Goal: Communication & Community: Answer question/provide support

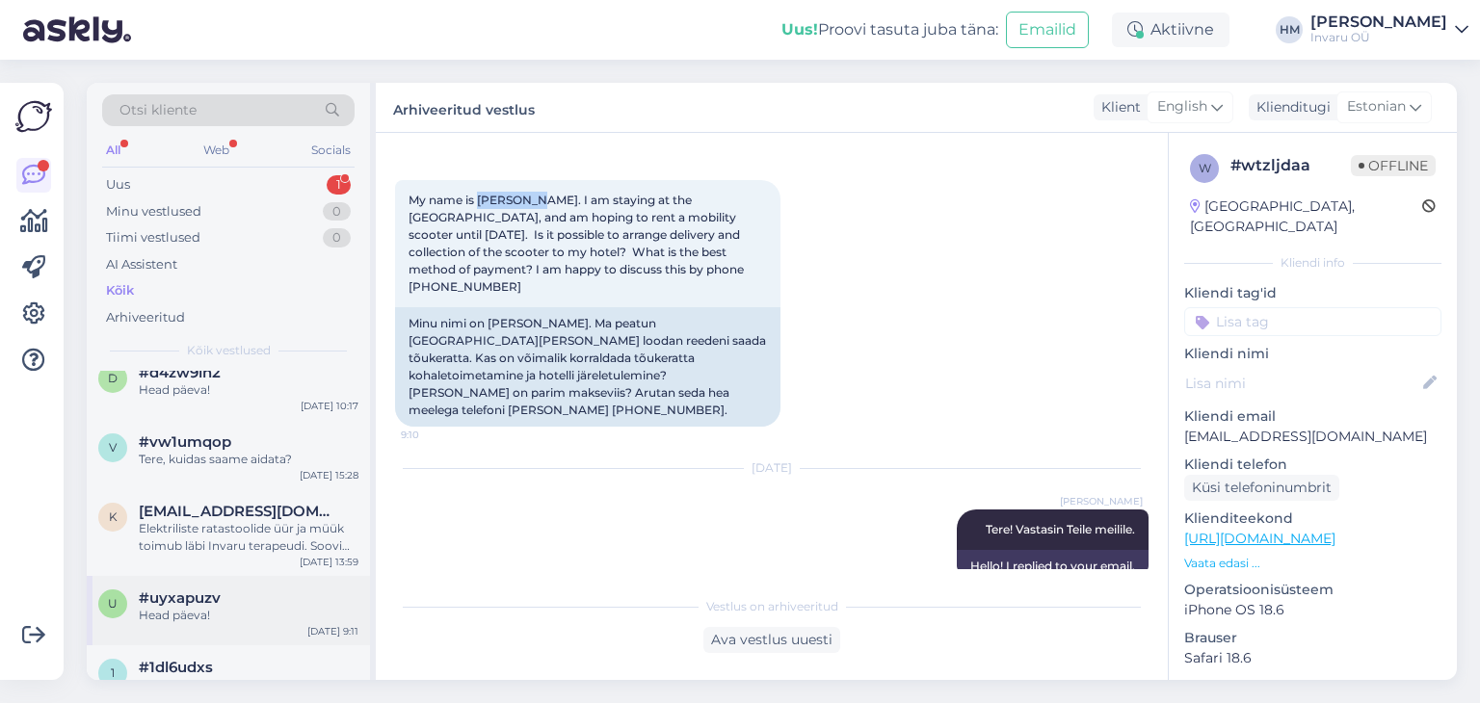
scroll to position [578, 0]
click at [136, 183] on div "Uus 1" at bounding box center [228, 185] width 252 height 27
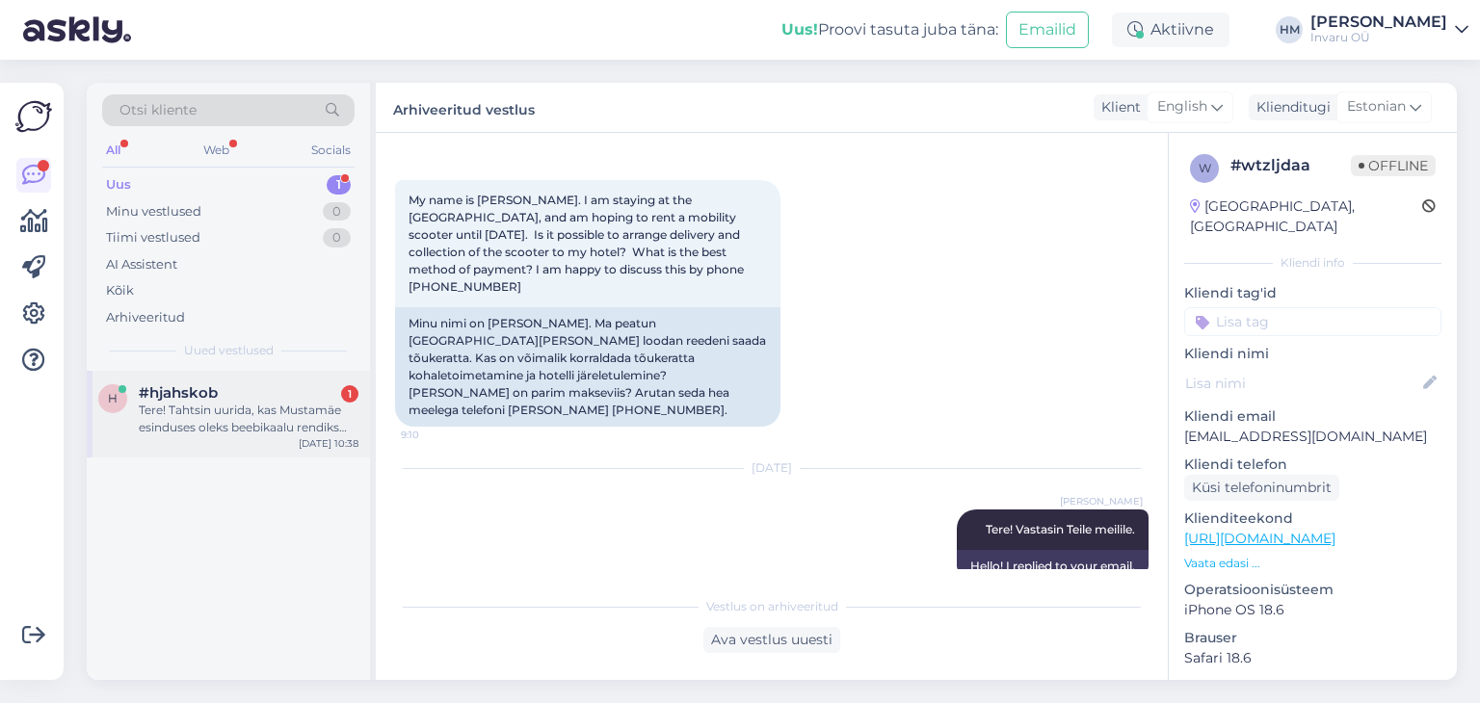
click at [251, 423] on div "Tere! Tahtsin uurida, kas Mustamäe esinduses oleks beebikaalu rendiks pakkuda? …" at bounding box center [249, 419] width 220 height 35
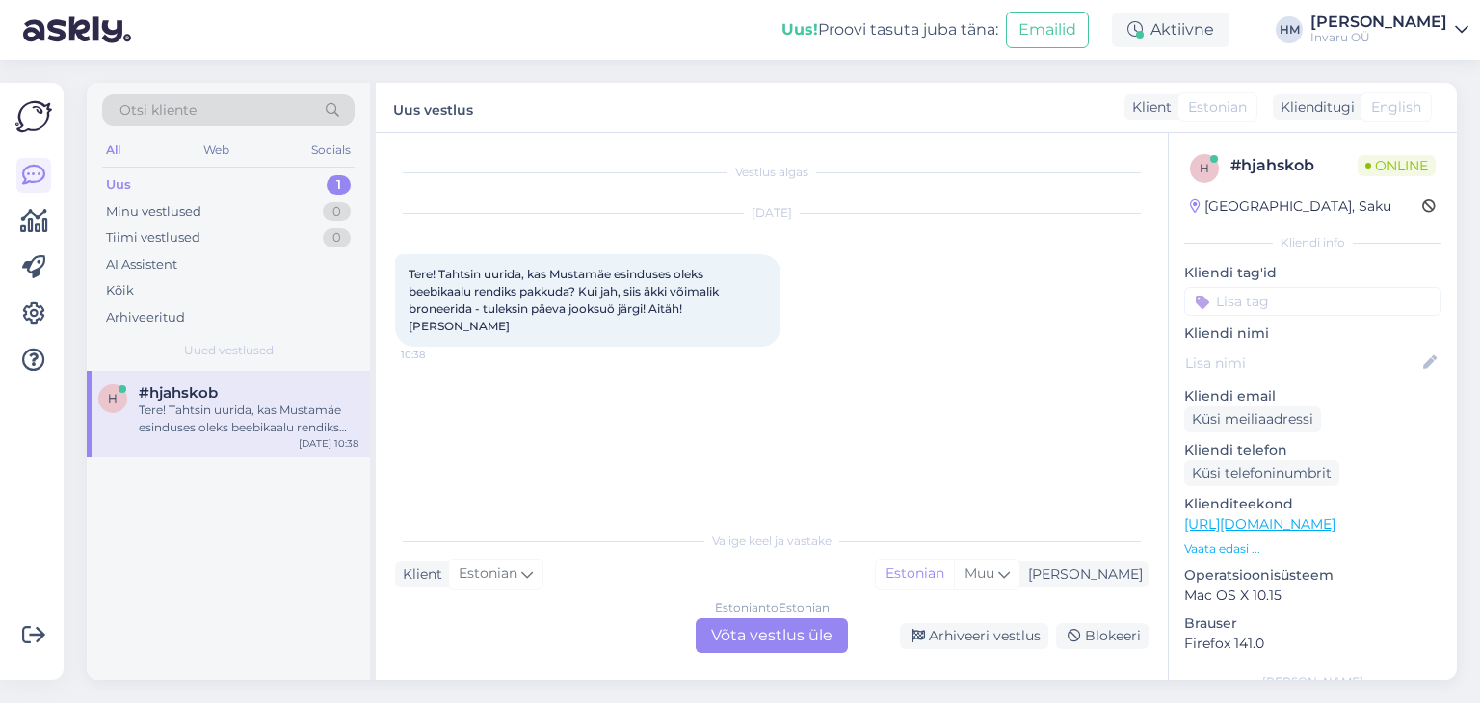
click at [813, 641] on div "Estonian to Estonian Võta vestlus üle" at bounding box center [772, 636] width 152 height 35
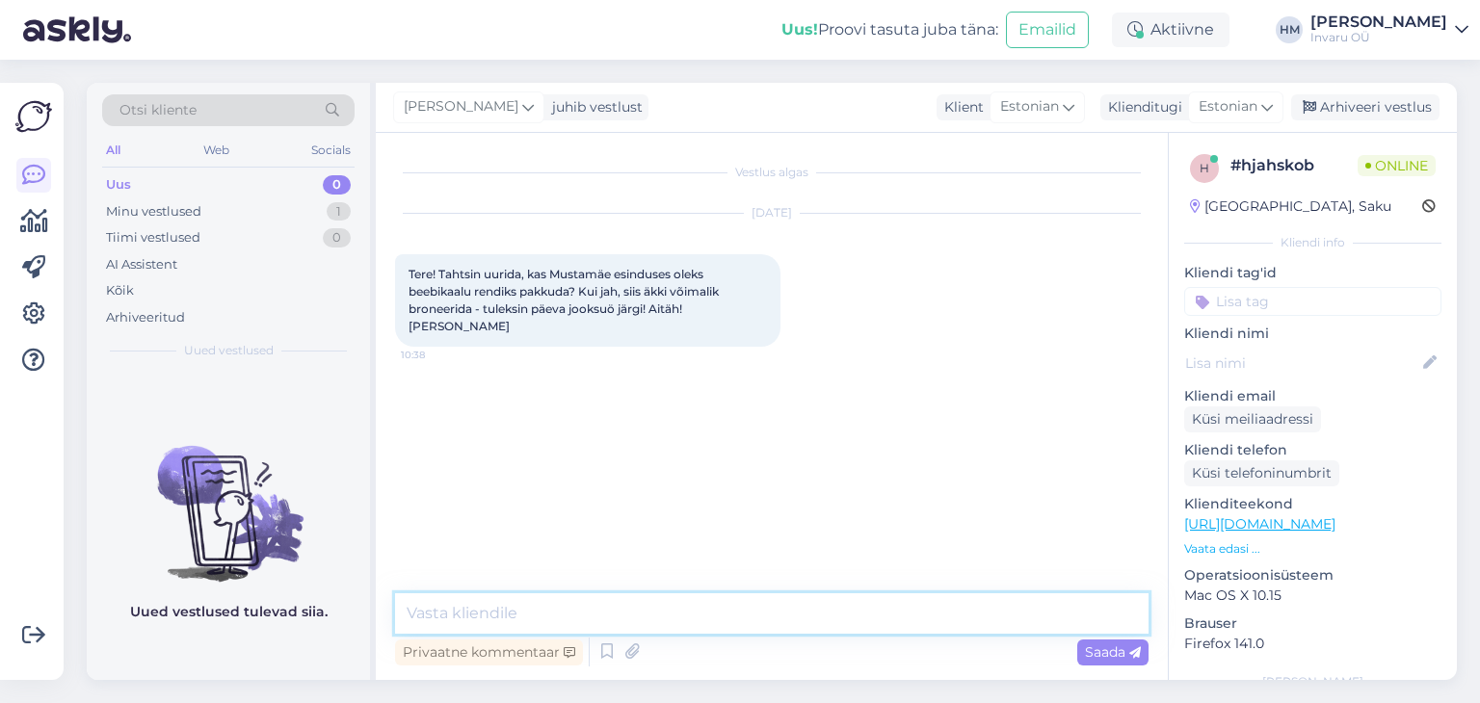
drag, startPoint x: 522, startPoint y: 612, endPoint x: 818, endPoint y: 553, distance: 301.6
click at [521, 612] on textarea at bounding box center [772, 614] width 754 height 40
type textarea "Tere!"
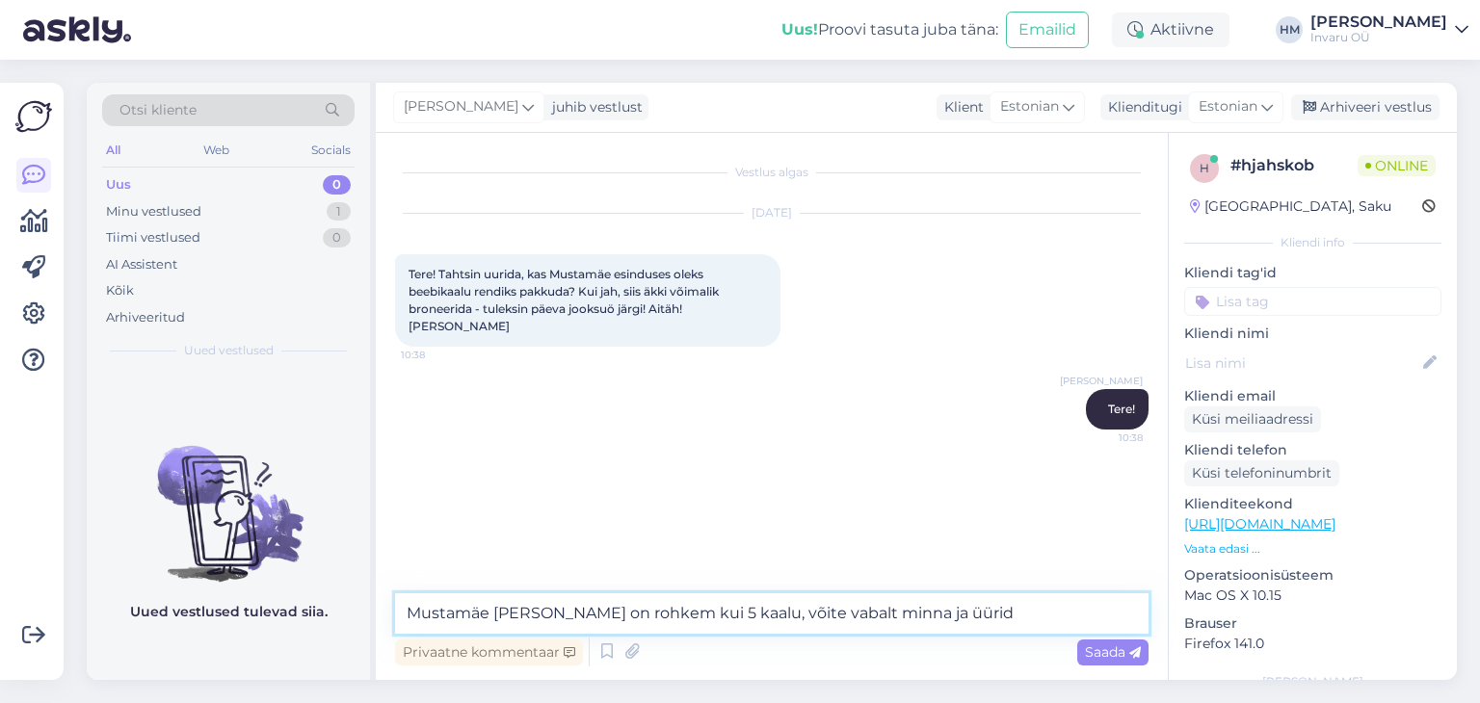
type textarea "Mustamäe [PERSON_NAME] on rohkem kui 5 kaalu, võite vabalt minna ja üürida"
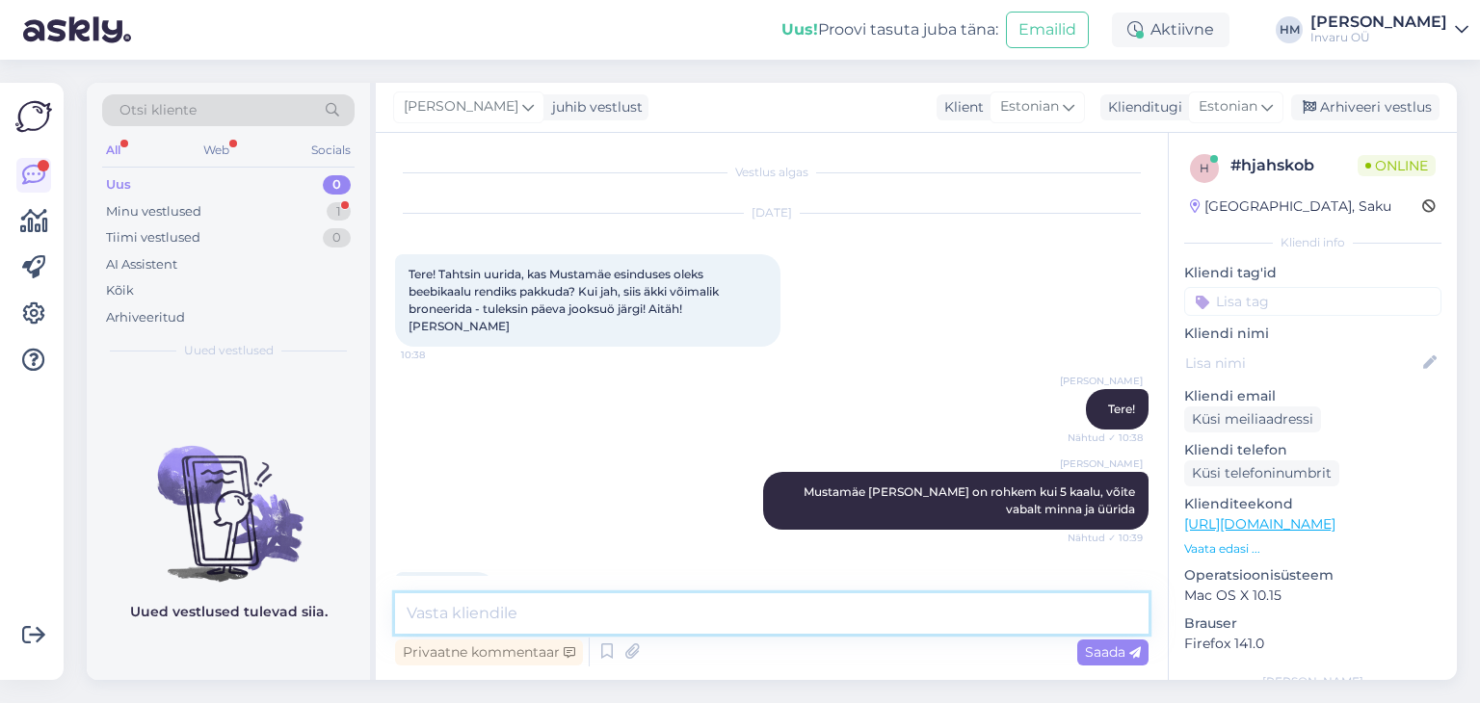
scroll to position [75, 0]
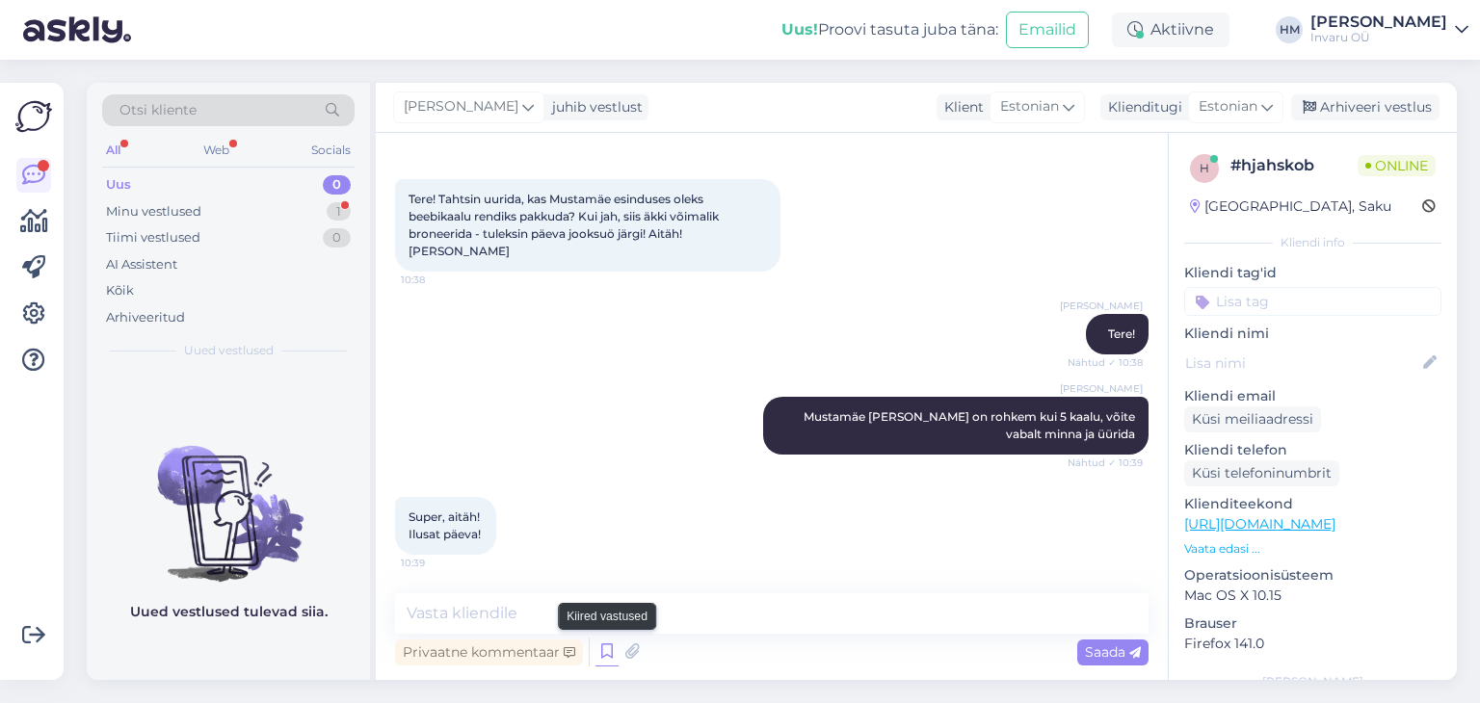
click at [613, 645] on icon at bounding box center [607, 652] width 23 height 29
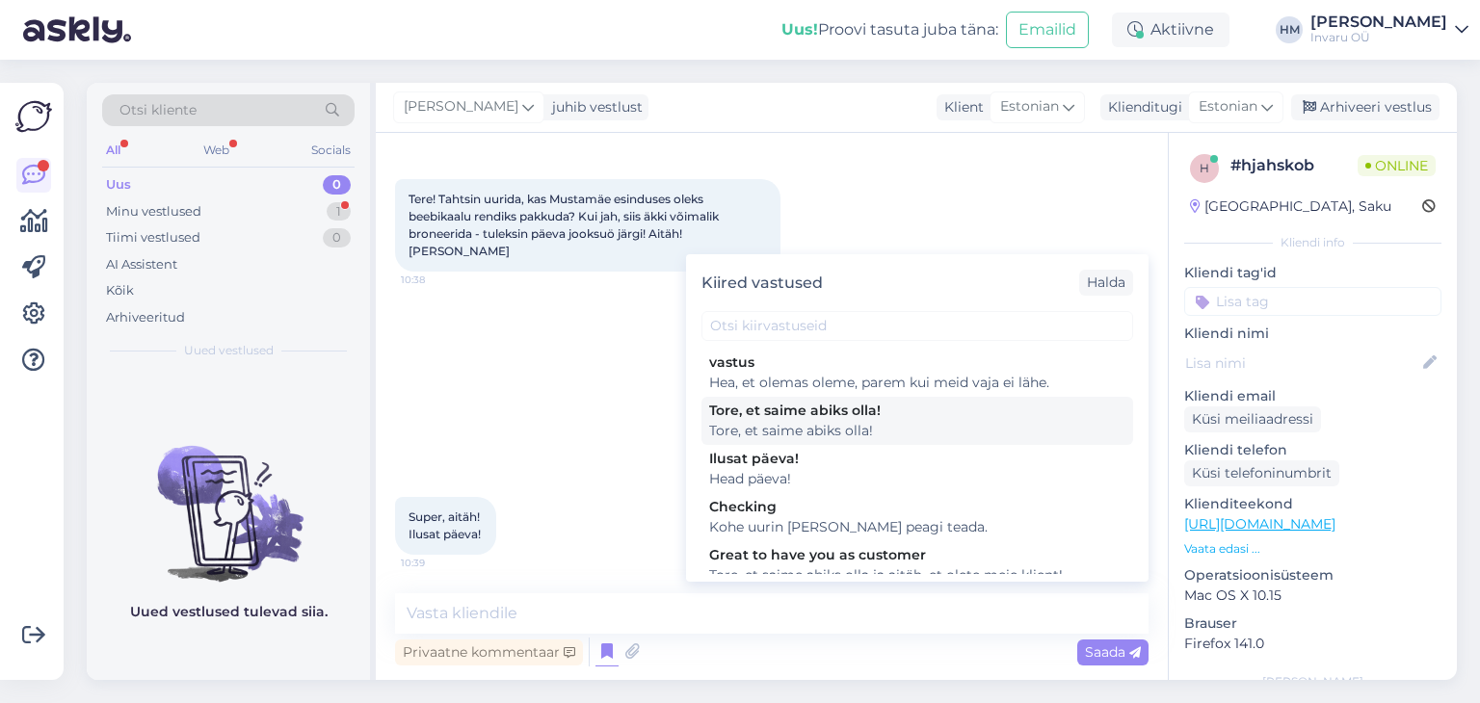
click at [716, 406] on div "Tore, et saime abiks olla!" at bounding box center [917, 411] width 416 height 20
type textarea "Tore, et saime abiks olla!"
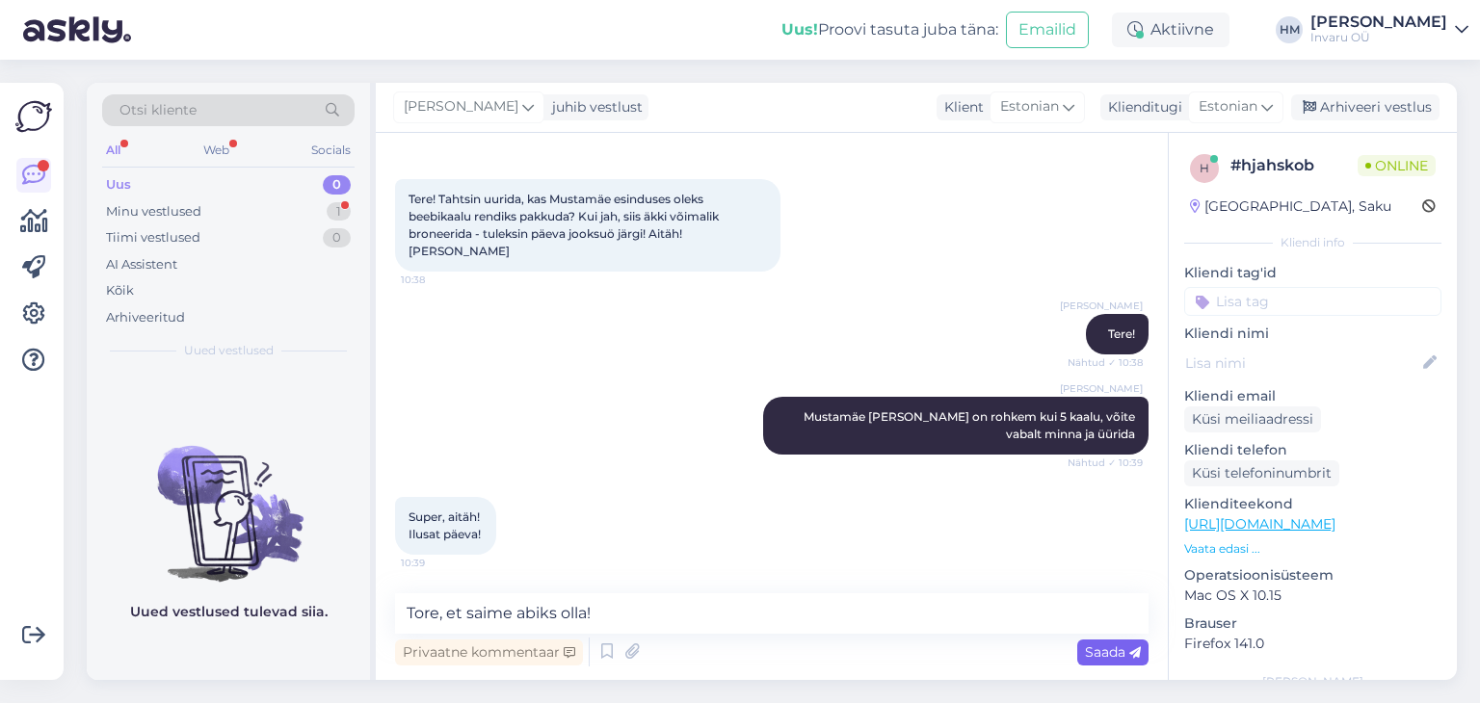
click at [1107, 652] on span "Saada" at bounding box center [1113, 652] width 56 height 17
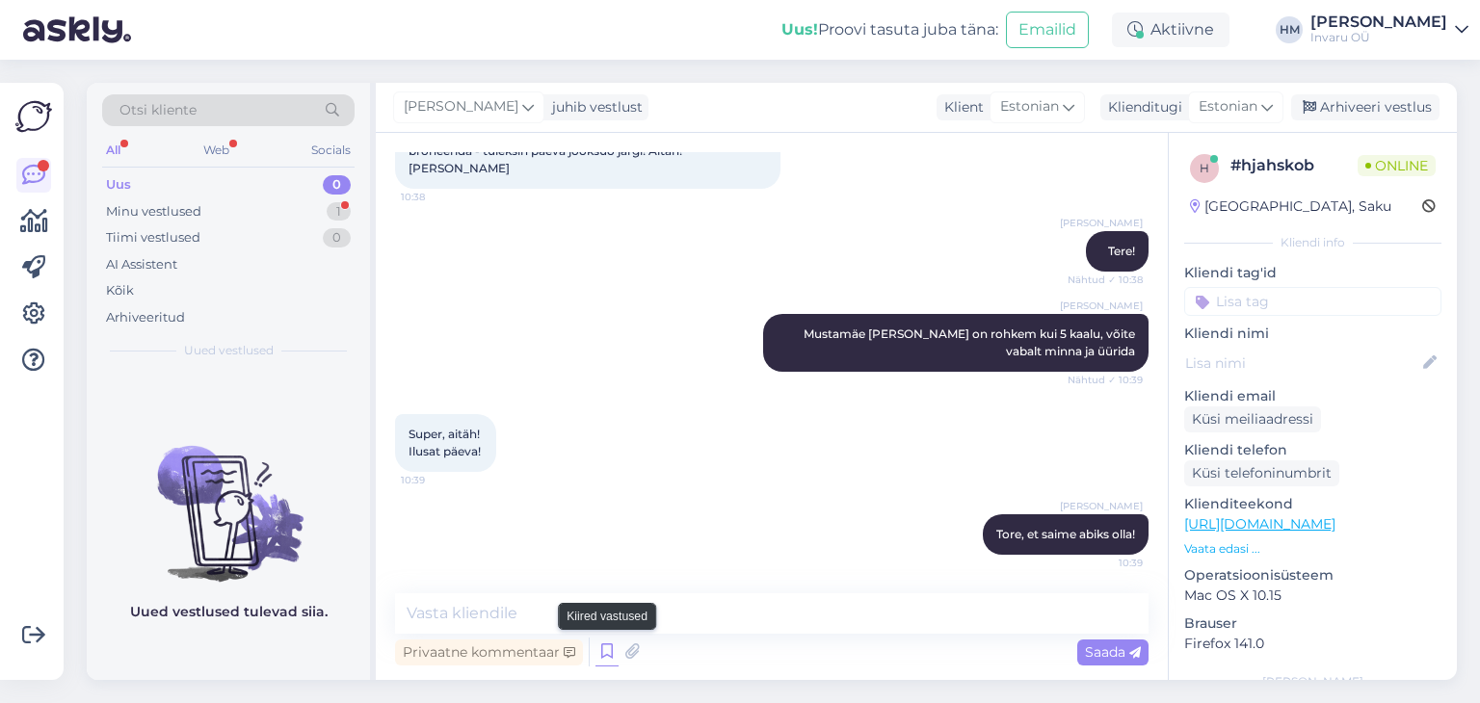
click at [609, 655] on icon at bounding box center [607, 652] width 23 height 29
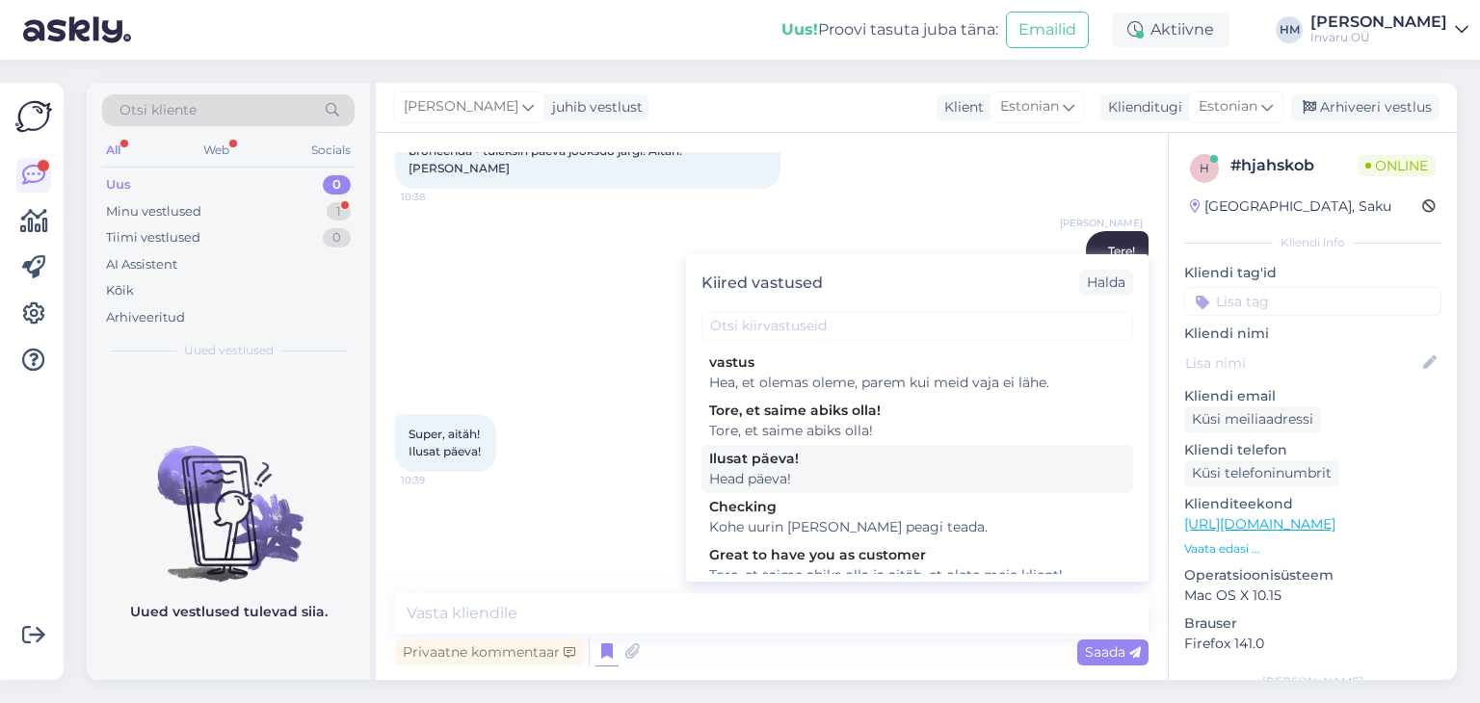
click at [752, 445] on div "Ilusat päeva! Head päeva!" at bounding box center [918, 469] width 432 height 48
type textarea "Head päeva!"
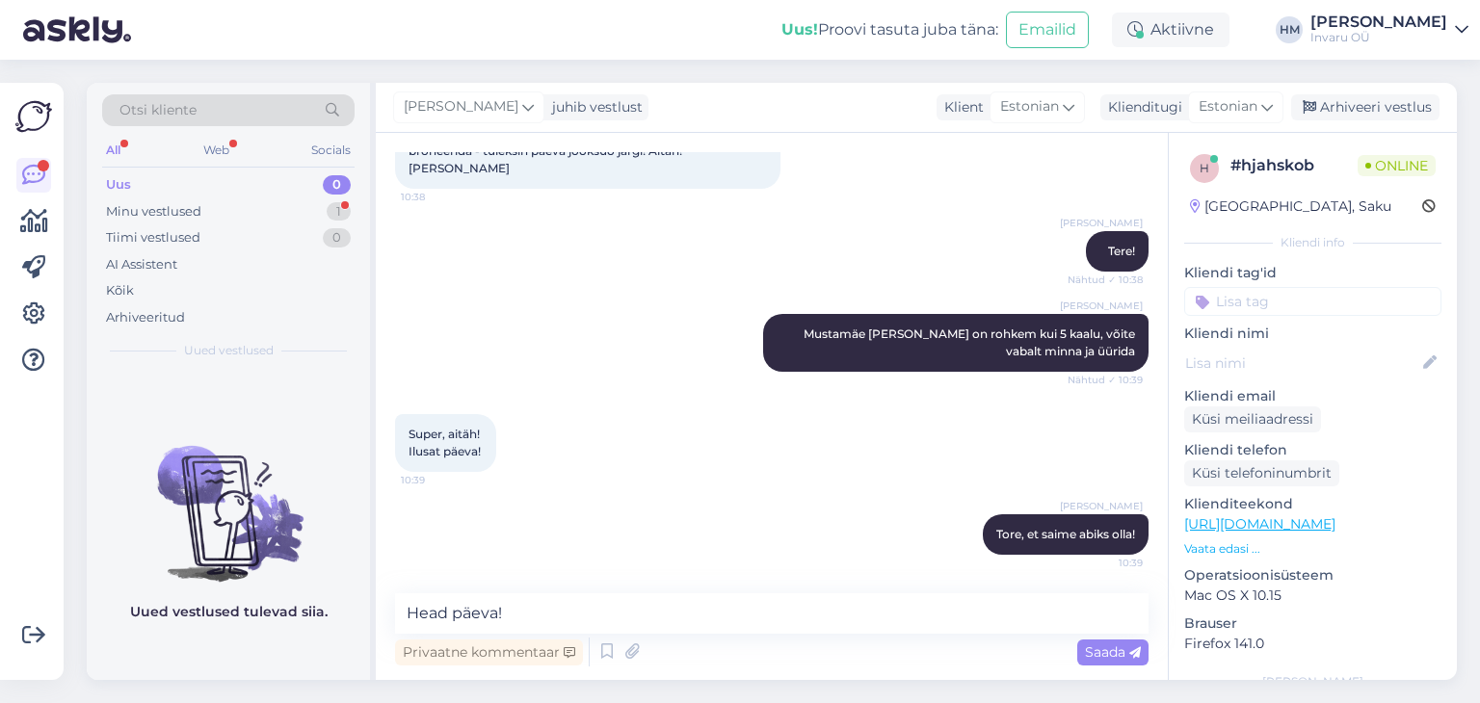
click at [1085, 650] on span "Saada" at bounding box center [1113, 652] width 56 height 17
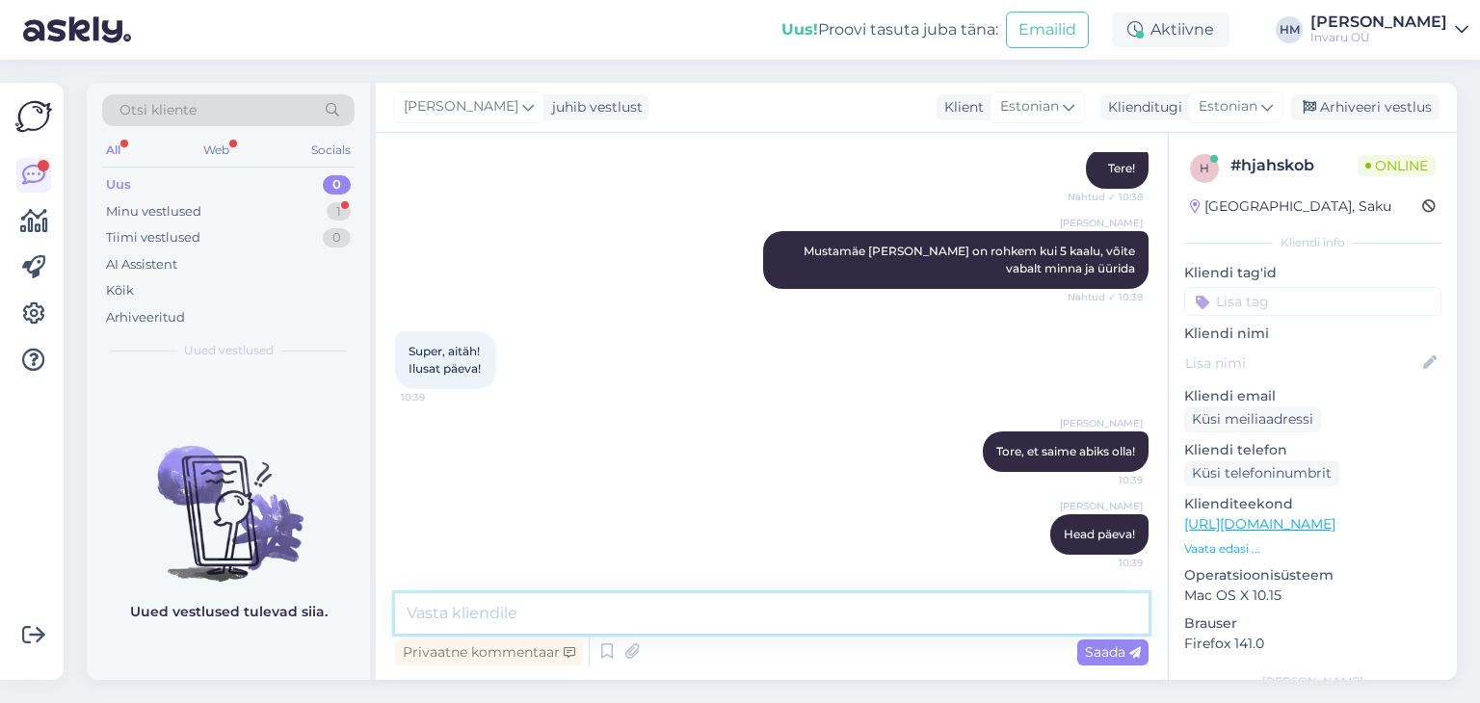
drag, startPoint x: 429, startPoint y: 618, endPoint x: 434, endPoint y: 627, distance: 10.8
click at [429, 617] on textarea at bounding box center [772, 614] width 754 height 40
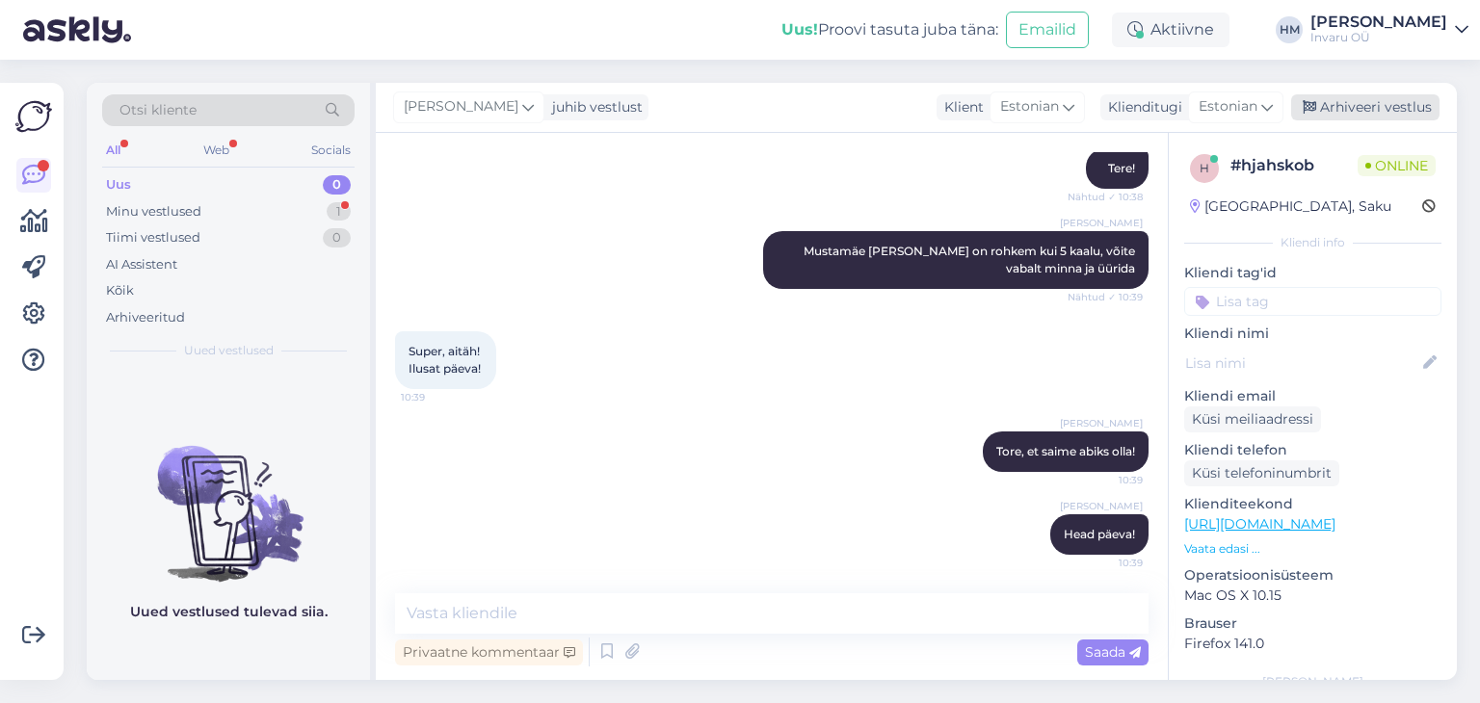
click at [1401, 101] on div "Arhiveeri vestlus" at bounding box center [1365, 107] width 148 height 26
